Goal: Find specific page/section: Find specific page/section

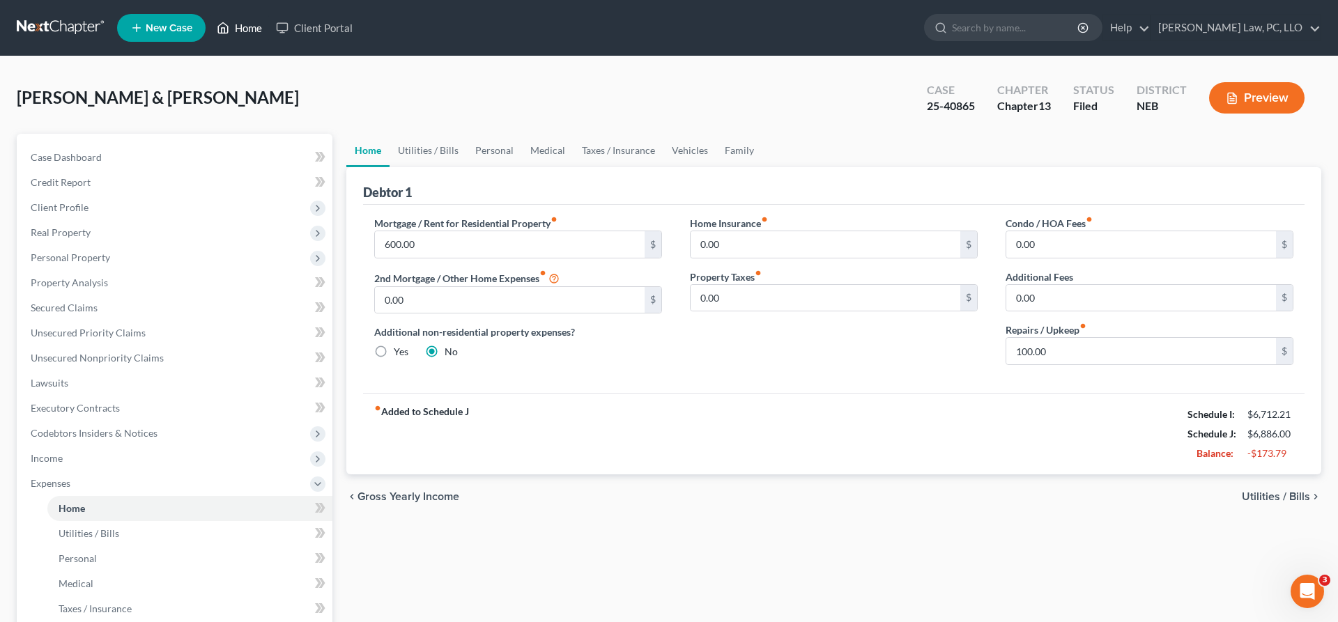
click at [227, 25] on icon at bounding box center [224, 28] width 10 height 10
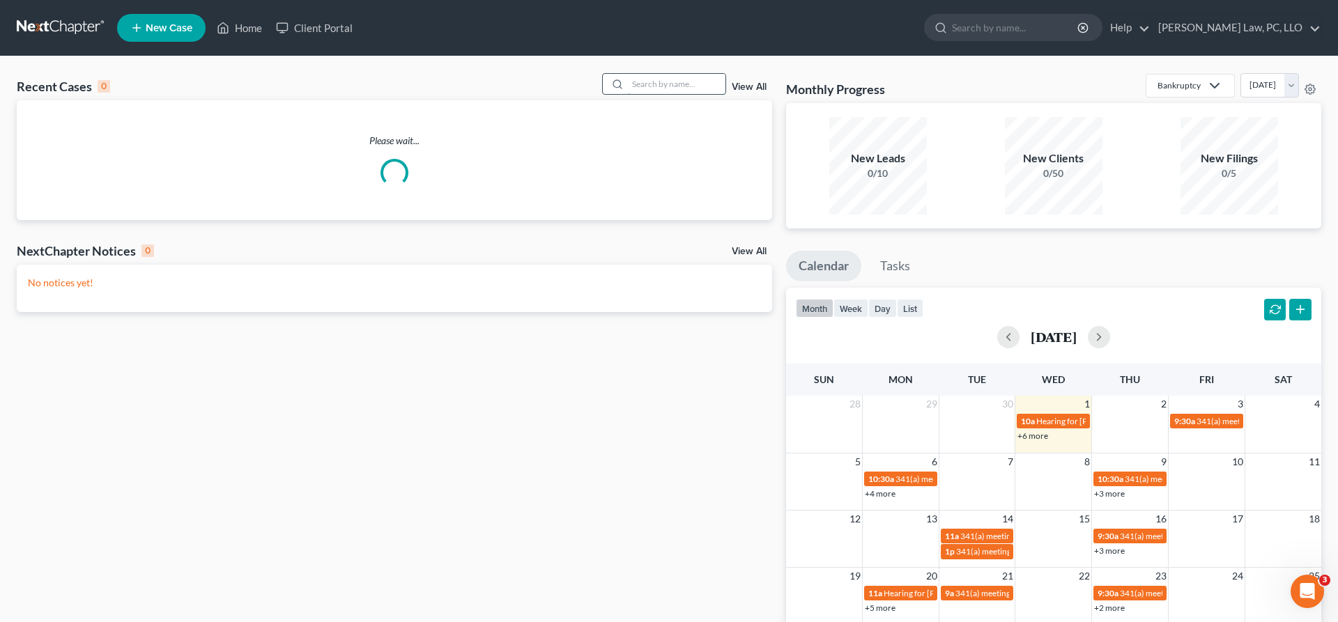
click at [628, 90] on input "search" at bounding box center [677, 84] width 98 height 20
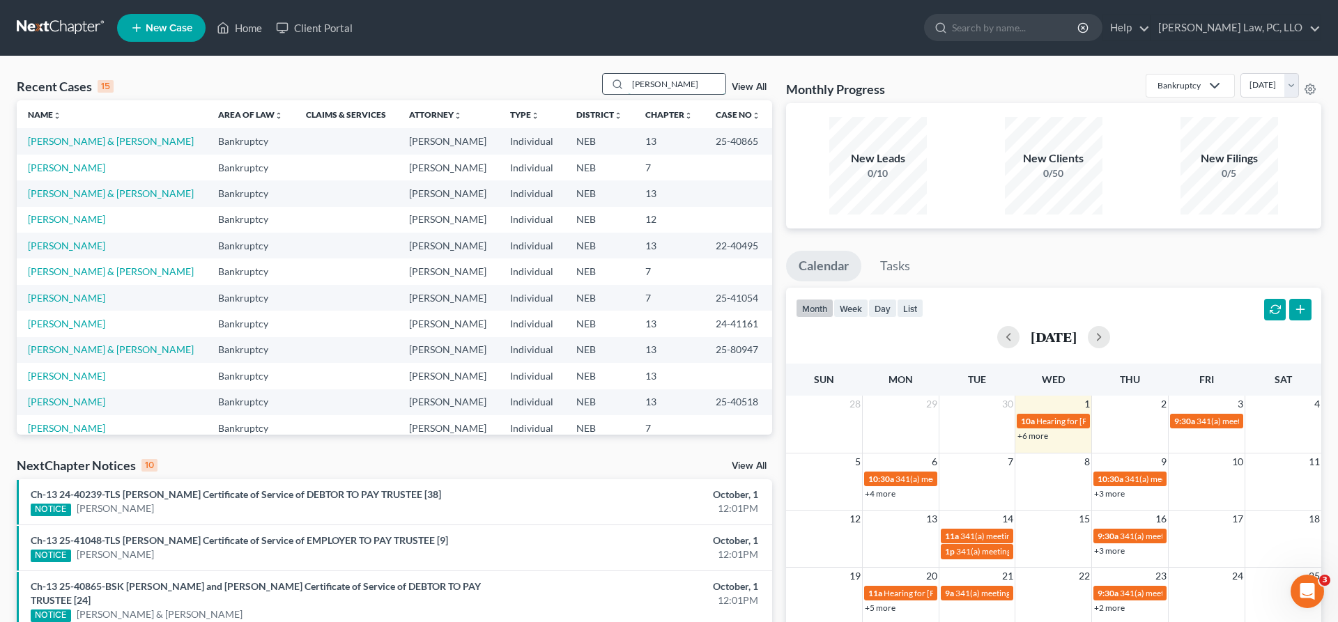
type input "[PERSON_NAME]"
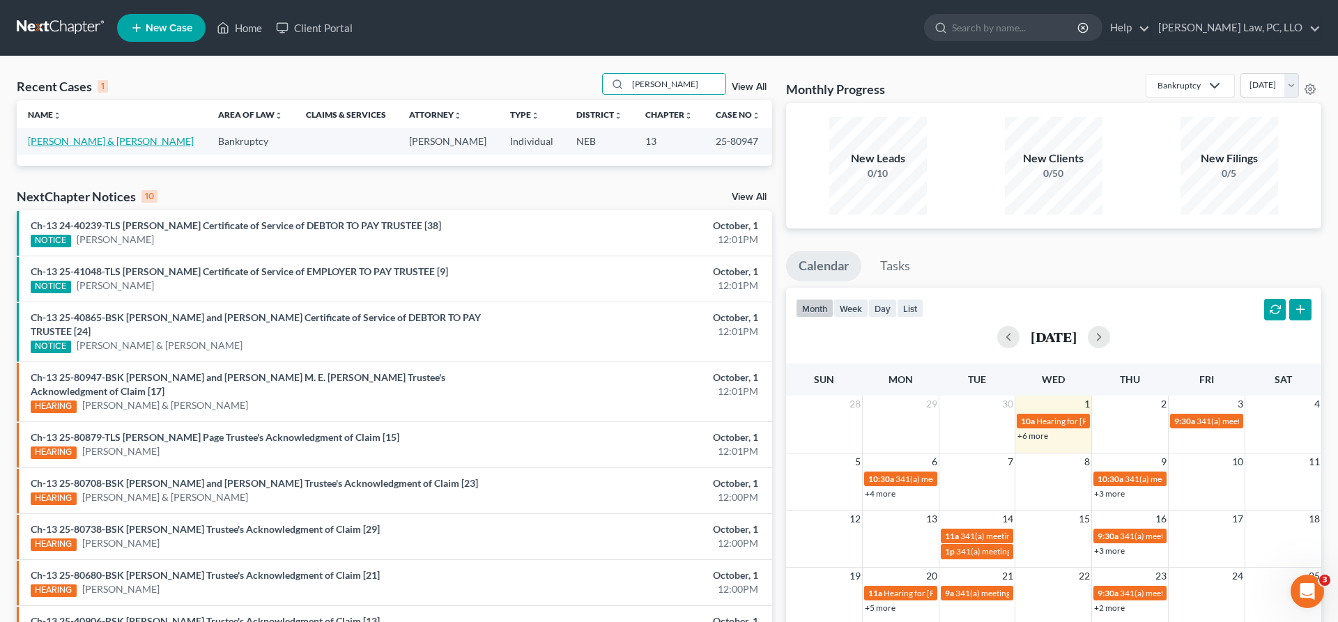
click at [113, 142] on link "[PERSON_NAME] & [PERSON_NAME]" at bounding box center [111, 141] width 166 height 12
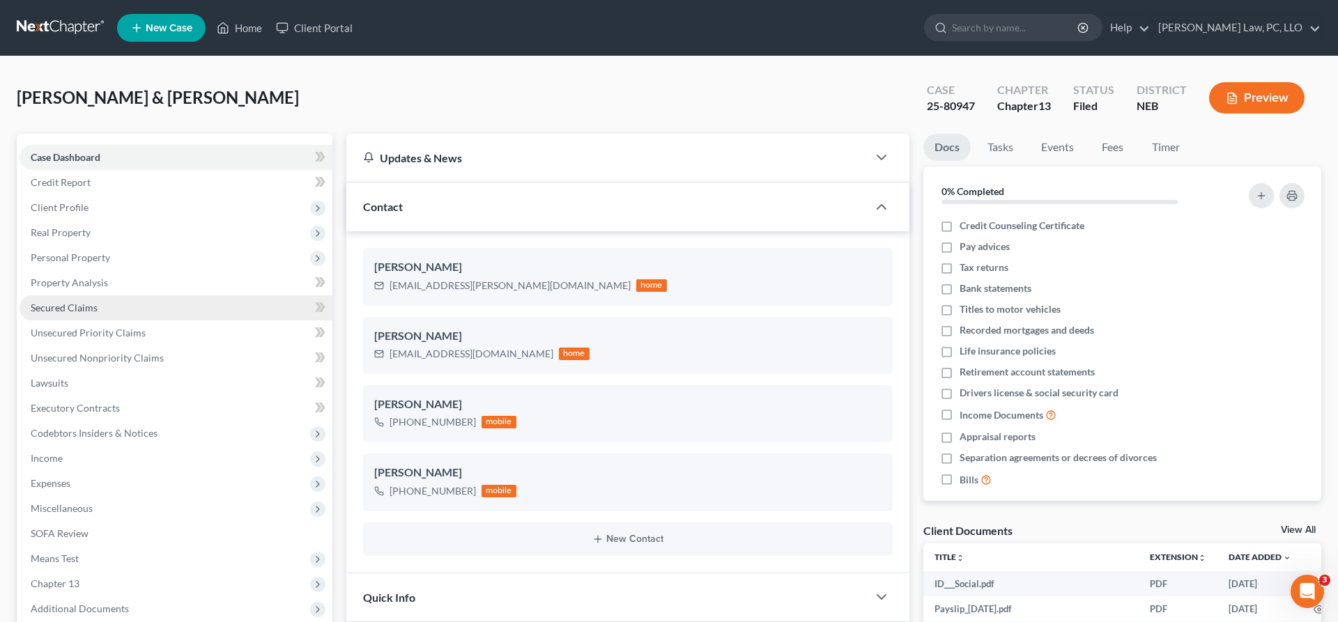
scroll to position [10, 0]
click at [107, 312] on link "Secured Claims" at bounding box center [176, 307] width 313 height 25
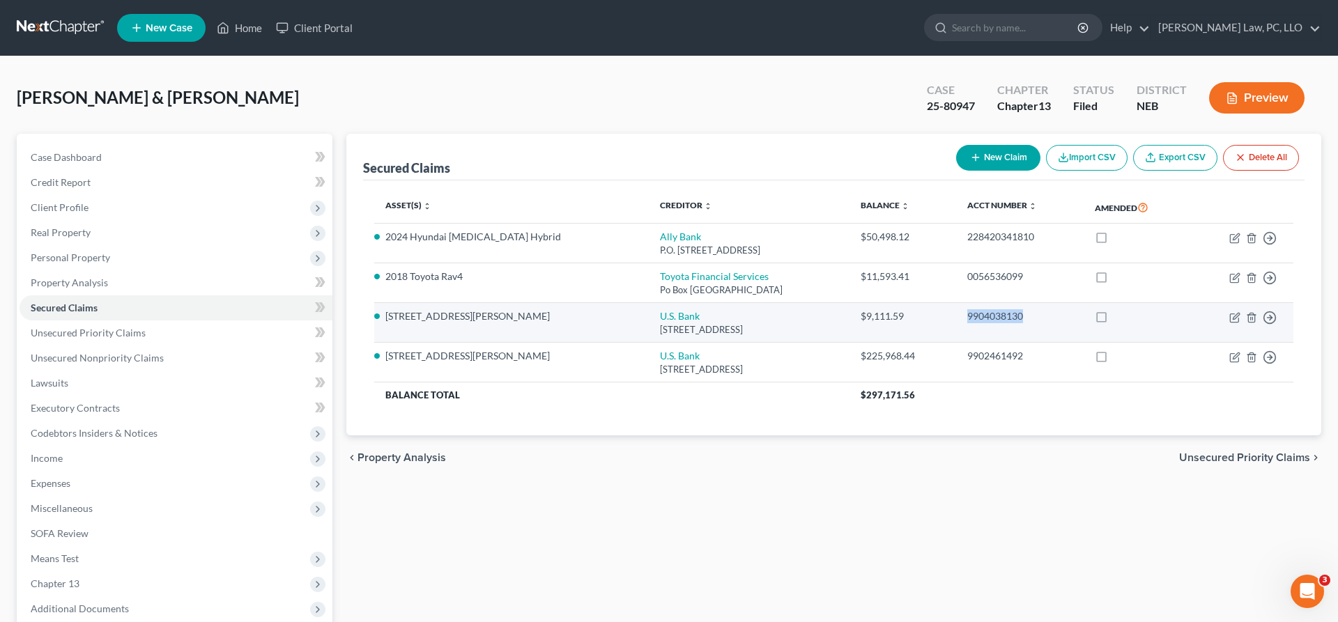
drag, startPoint x: 1036, startPoint y: 313, endPoint x: 963, endPoint y: 316, distance: 73.3
click at [967, 316] on div "9904038130" at bounding box center [1019, 316] width 105 height 14
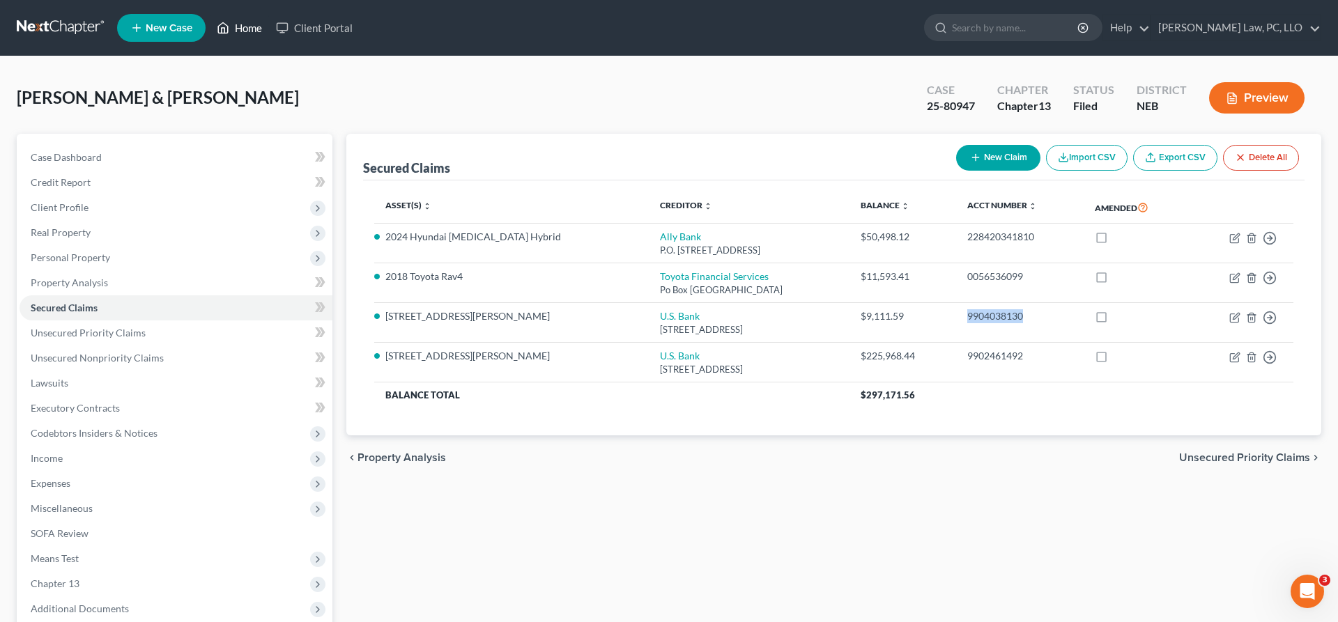
click at [236, 29] on link "Home" at bounding box center [239, 27] width 59 height 25
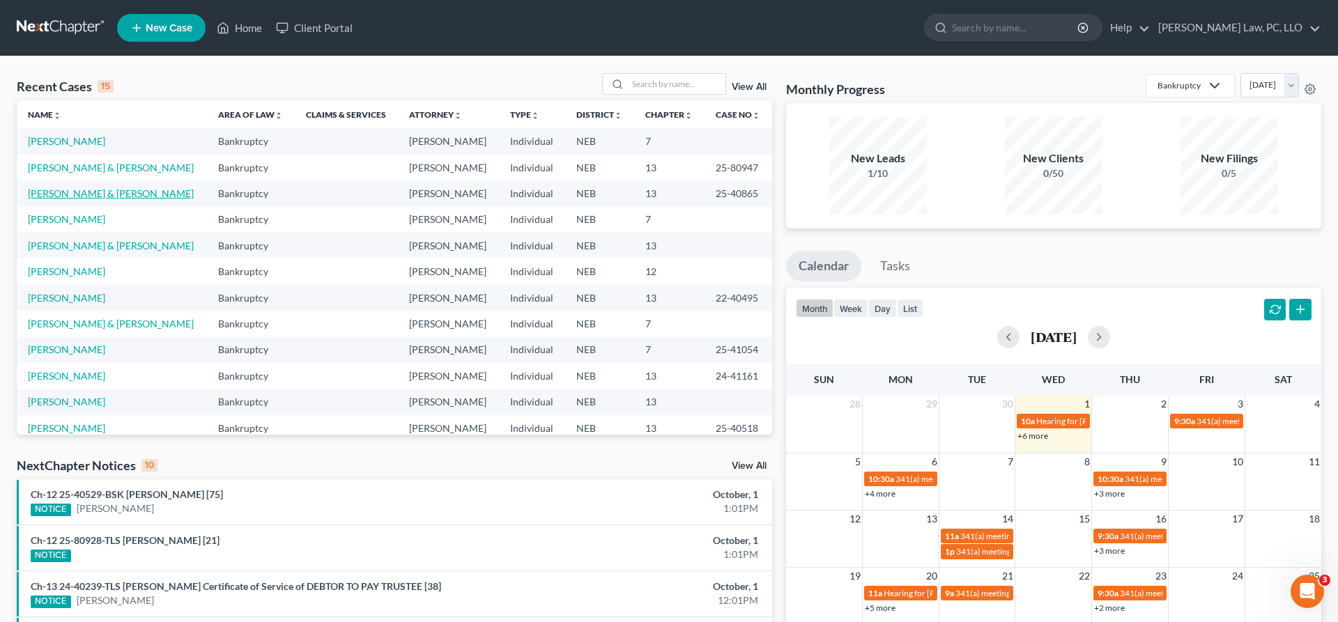
click at [99, 193] on link "[PERSON_NAME] & [PERSON_NAME]" at bounding box center [111, 193] width 166 height 12
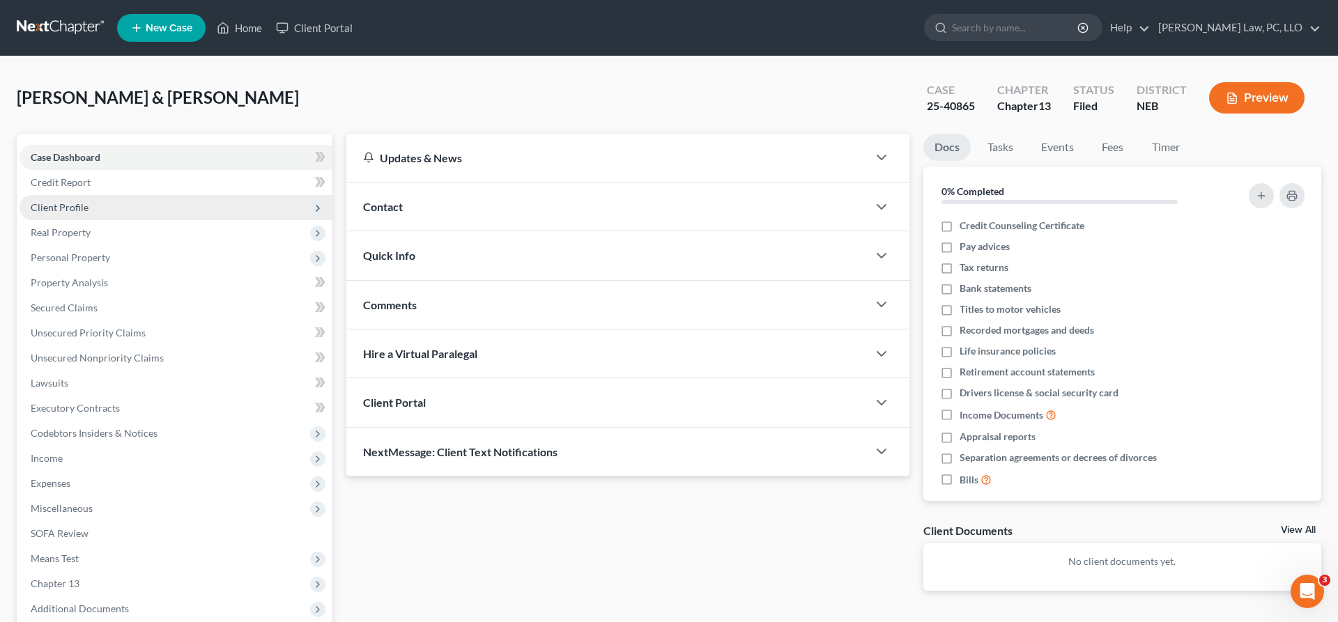
click at [91, 213] on span "Client Profile" at bounding box center [176, 207] width 313 height 25
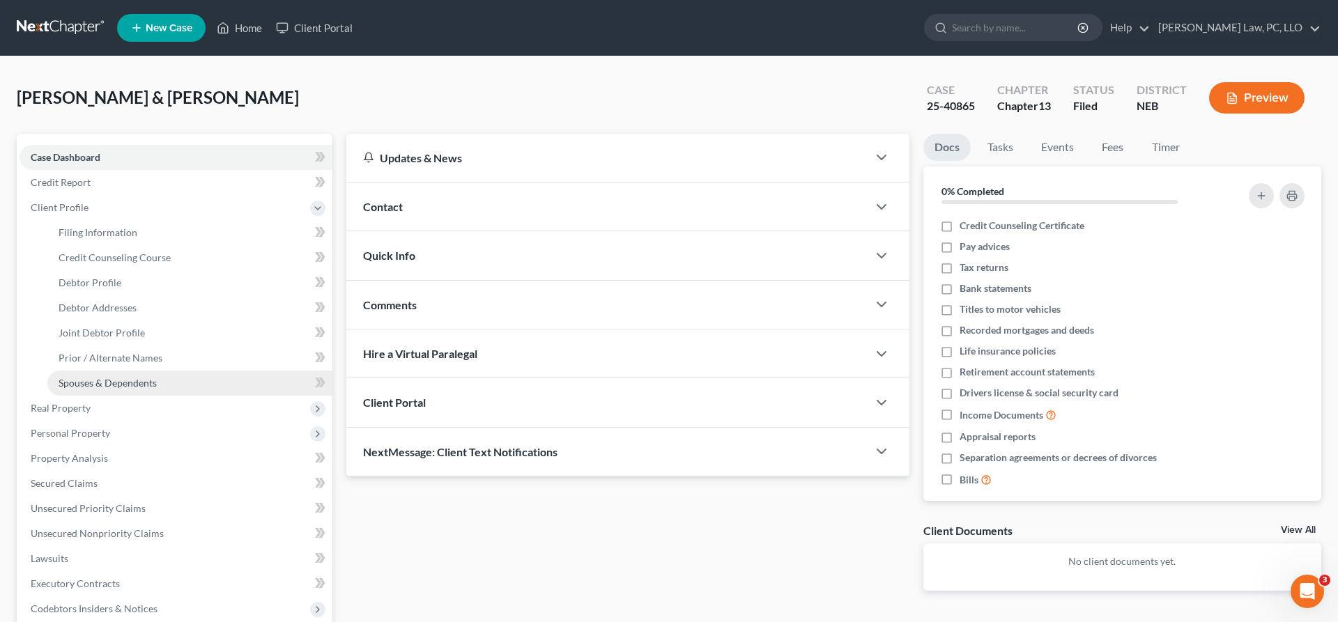
click at [123, 382] on span "Spouses & Dependents" at bounding box center [108, 383] width 98 height 12
